Goal: Information Seeking & Learning: Learn about a topic

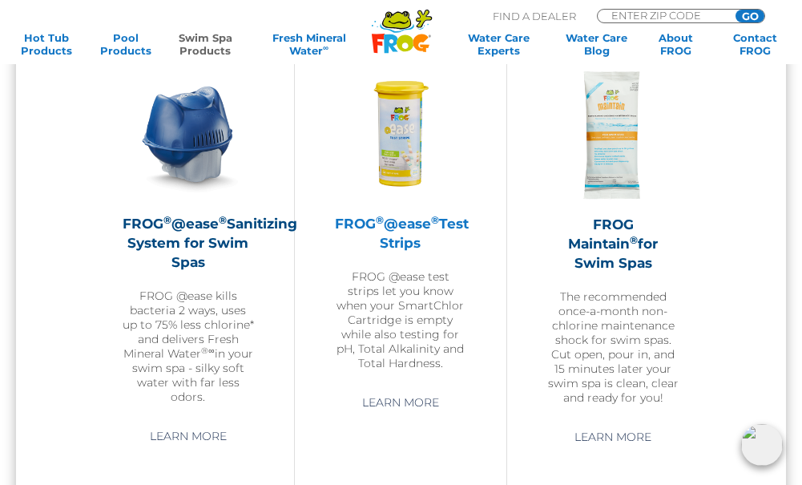
scroll to position [1362, 0]
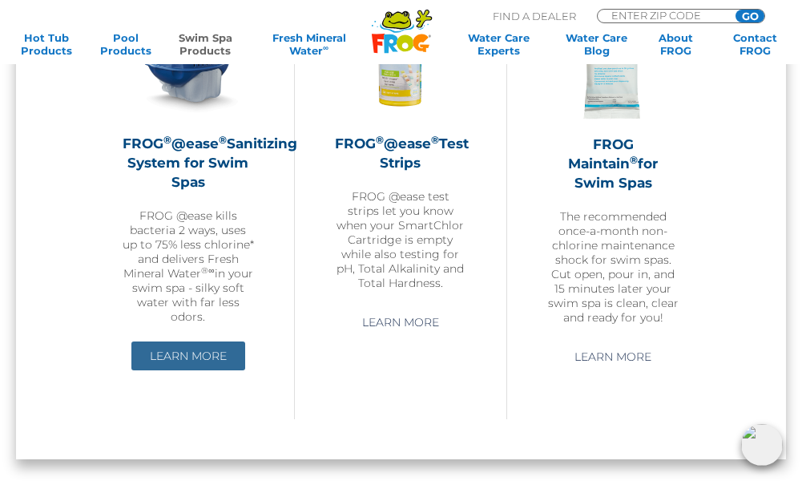
click at [176, 353] on link "Learn More" at bounding box center [188, 355] width 114 height 29
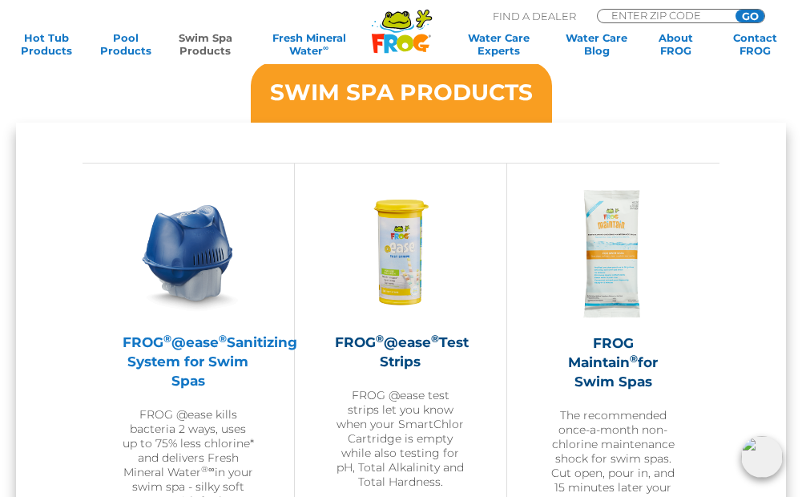
scroll to position [1122, 0]
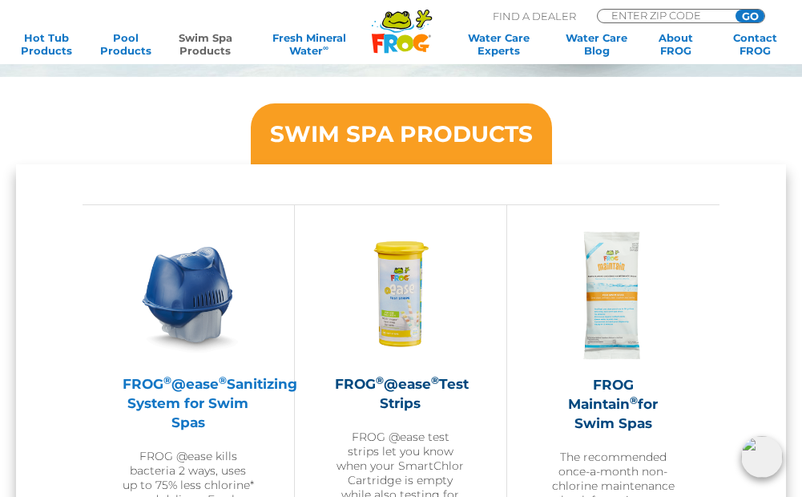
click at [189, 284] on img at bounding box center [188, 294] width 131 height 131
